Goal: Transaction & Acquisition: Purchase product/service

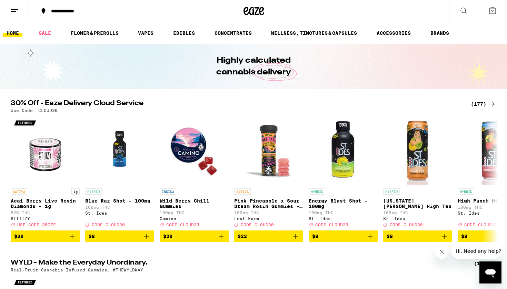
click at [485, 105] on div "(177)" at bounding box center [484, 104] width 26 height 8
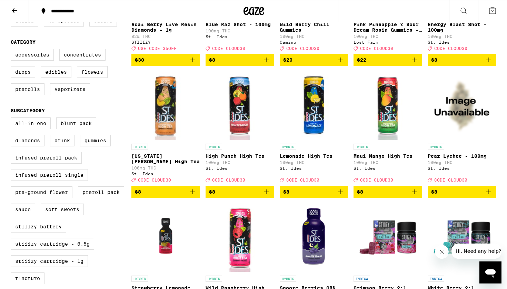
scroll to position [100, 0]
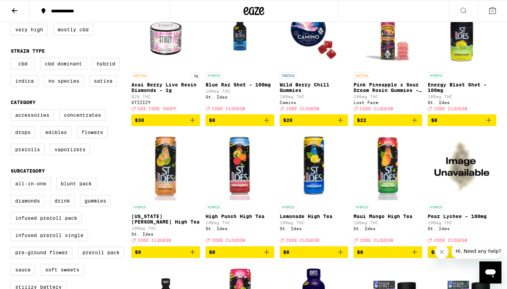
click at [12, 9] on icon at bounding box center [14, 11] width 8 height 8
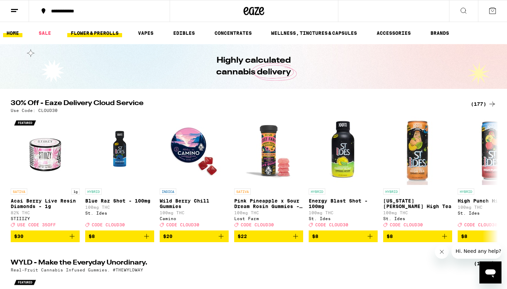
click at [97, 33] on link "FLOWER & PREROLLS" at bounding box center [94, 33] width 55 height 8
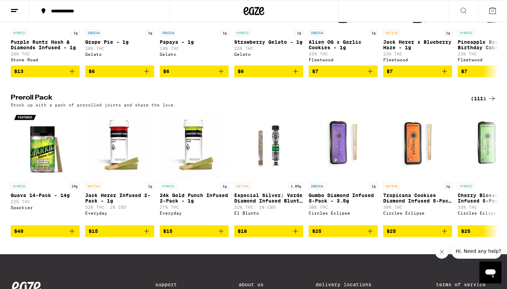
scroll to position [463, 0]
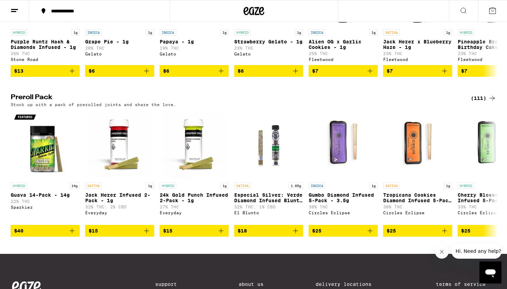
click at [476, 102] on div "(111)" at bounding box center [484, 98] width 26 height 8
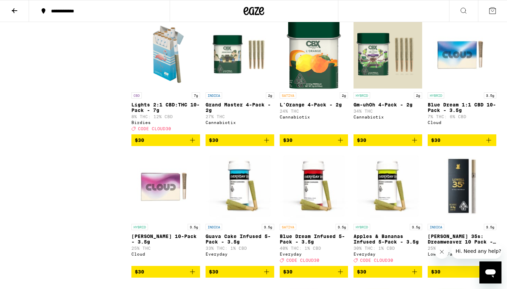
scroll to position [599, 0]
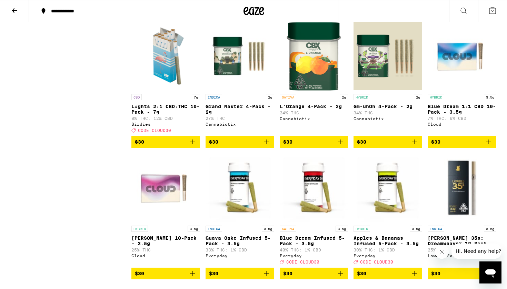
click at [418, 146] on icon "Add to bag" at bounding box center [414, 142] width 8 height 8
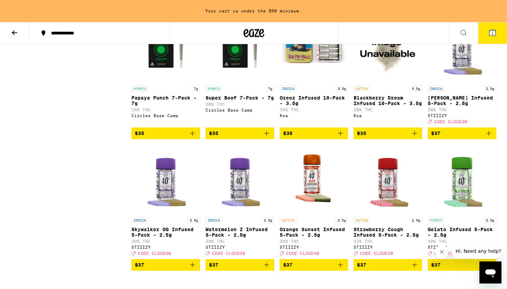
scroll to position [1151, 0]
click at [342, 138] on icon "Add to bag" at bounding box center [340, 133] width 8 height 8
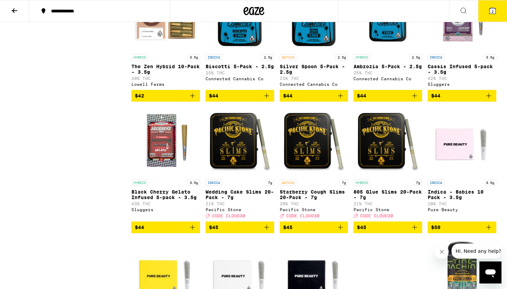
scroll to position [2597, 0]
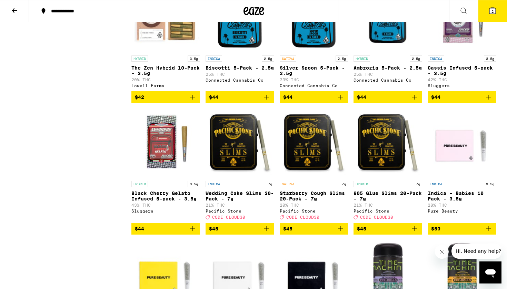
click at [418, 101] on icon "Add to bag" at bounding box center [414, 97] width 8 height 8
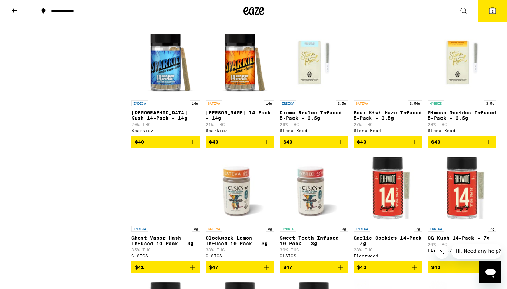
scroll to position [1904, 0]
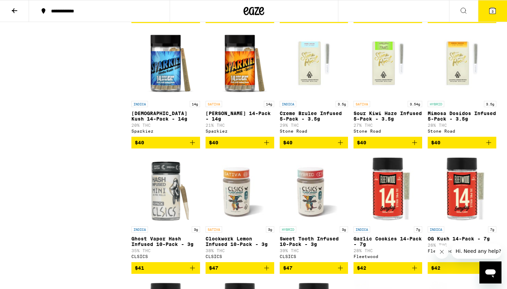
click at [416, 145] on icon "Add to bag" at bounding box center [414, 142] width 5 height 5
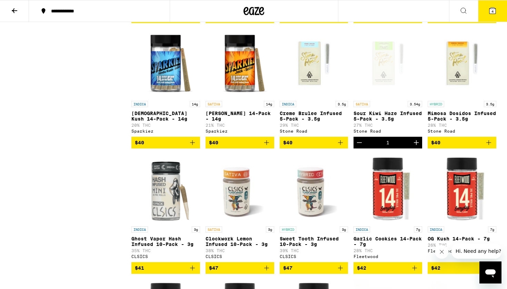
click at [493, 9] on icon at bounding box center [492, 11] width 6 height 6
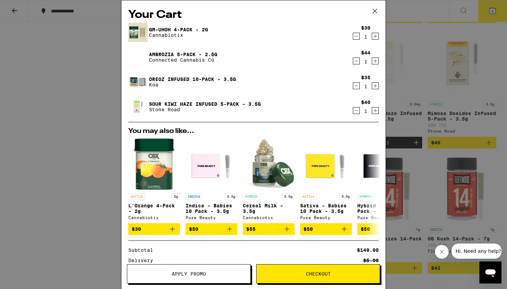
scroll to position [16, 0]
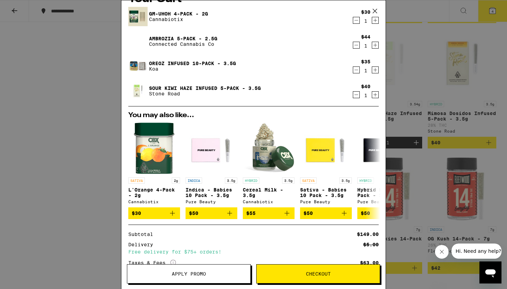
click at [447, 150] on div "Your Cart Gm-uhOh 4-Pack - 2g Cannabiotix $30 1 Ambrozia 5-Pack - 2.5g Connecte…" at bounding box center [253, 144] width 507 height 289
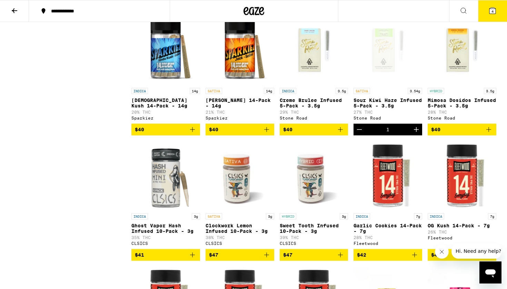
scroll to position [1920, 0]
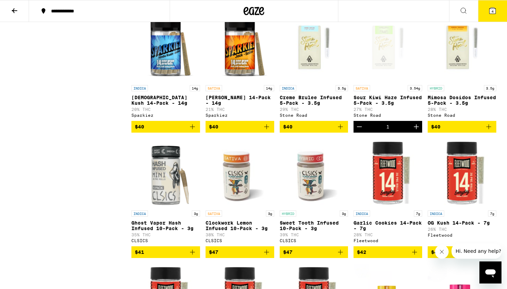
click at [492, 131] on icon "Add to bag" at bounding box center [489, 127] width 8 height 8
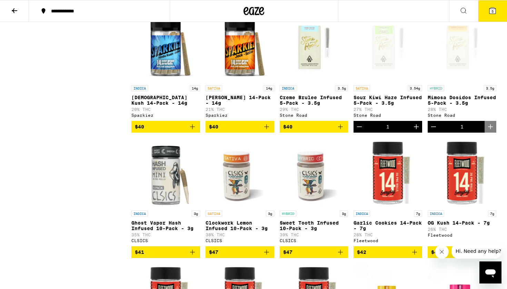
click at [500, 12] on button "5" at bounding box center [492, 10] width 29 height 21
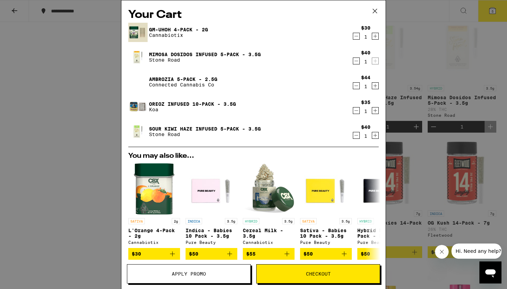
click at [356, 85] on icon "Decrement" at bounding box center [356, 86] width 6 height 8
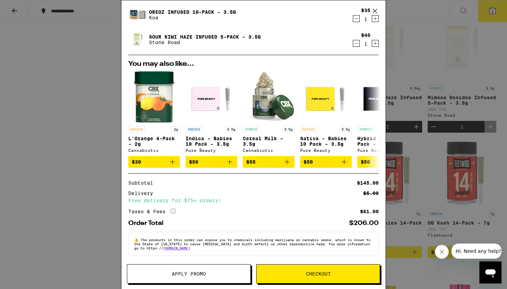
scroll to position [71, 0]
click at [368, 274] on span "Checkout" at bounding box center [318, 274] width 123 height 5
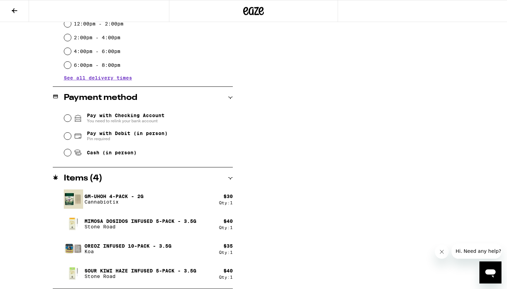
scroll to position [222, 0]
click at [134, 132] on span "Pay with Debit (in person)" at bounding box center [127, 134] width 81 height 6
click at [71, 133] on input "Pay with Debit (in person) Pin required" at bounding box center [67, 136] width 7 height 7
radio input "true"
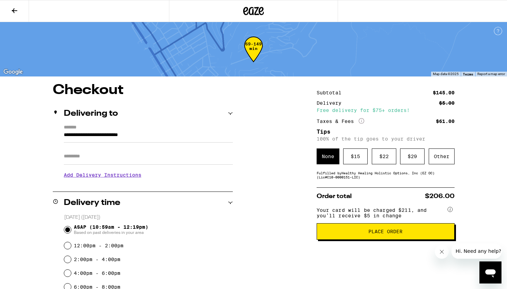
scroll to position [0, 0]
click at [388, 234] on span "Place Order" at bounding box center [385, 231] width 34 height 5
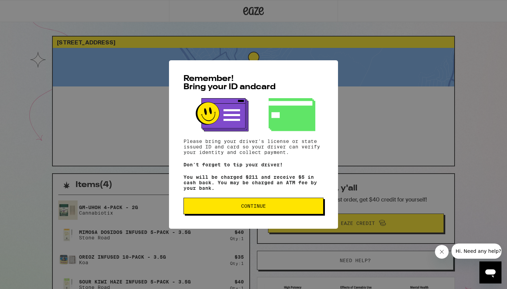
click at [297, 214] on button "Continue" at bounding box center [254, 206] width 140 height 17
